Goal: Ask a question

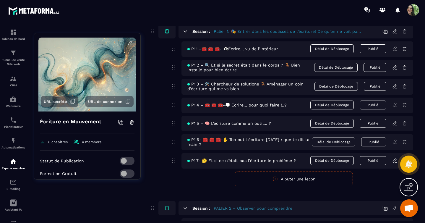
scroll to position [182, 0]
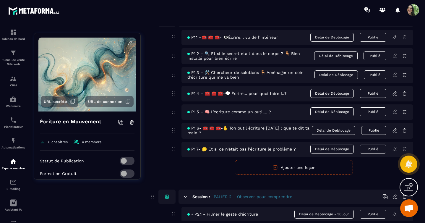
click at [243, 96] on span "P1.4 – 🧰 🧰 🧰-💭 Écrire… pour quoi faire !..?" at bounding box center [236, 93] width 99 height 5
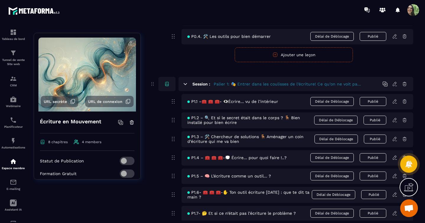
scroll to position [161, 0]
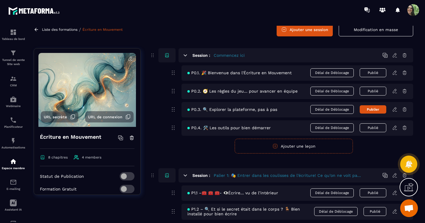
scroll to position [0, 0]
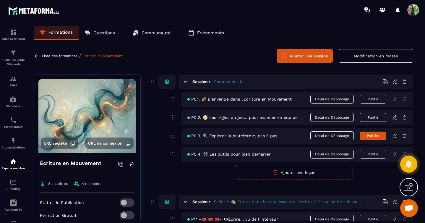
click at [155, 32] on p "Communauté" at bounding box center [155, 32] width 29 height 5
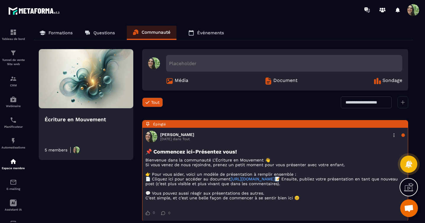
click at [101, 31] on p "Questions" at bounding box center [104, 32] width 22 height 5
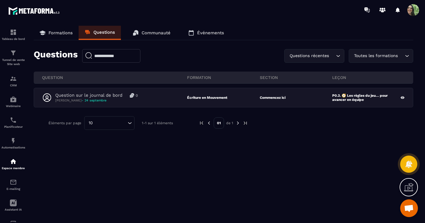
click at [65, 34] on p "Formations" at bounding box center [60, 32] width 24 height 5
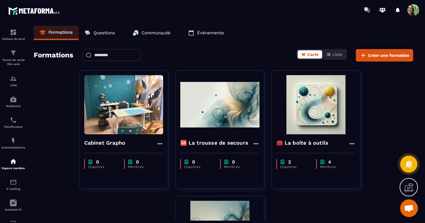
click at [96, 33] on p "Questions" at bounding box center [104, 32] width 22 height 5
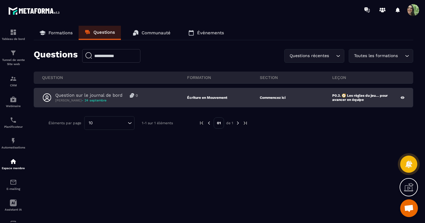
click at [135, 95] on div "Question sur le journal de bord 0" at bounding box center [96, 95] width 82 height 6
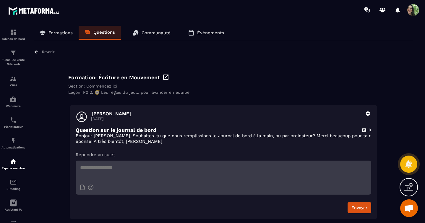
click at [368, 115] on icon at bounding box center [367, 113] width 5 height 5
click at [219, 94] on div "Leçon: P0.2. 🧭 Les règles du jeu… pour avancer en équipe" at bounding box center [223, 92] width 310 height 5
